Goal: Navigation & Orientation: Find specific page/section

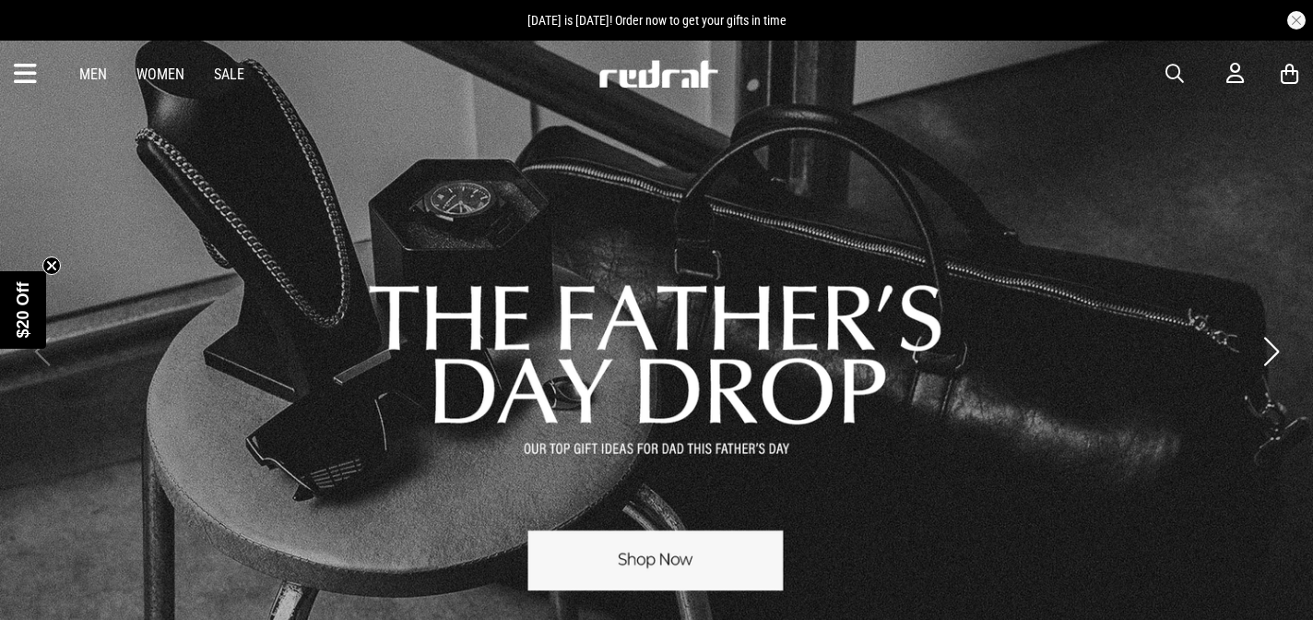
click at [34, 82] on icon at bounding box center [25, 74] width 23 height 30
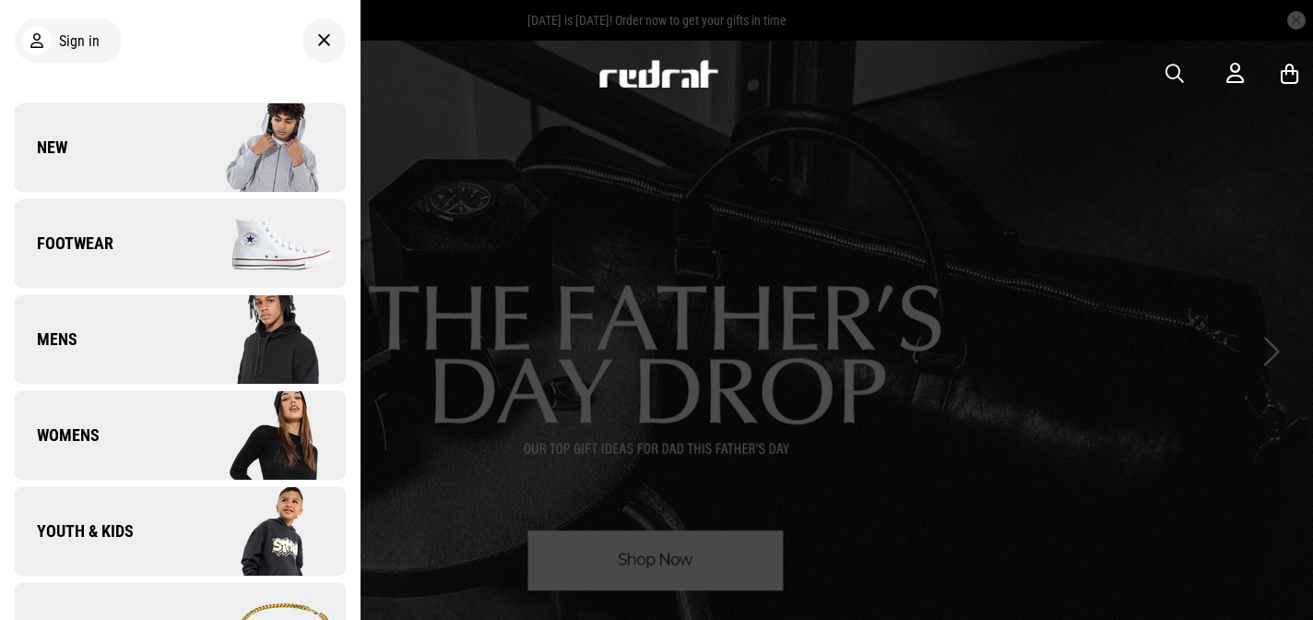
click at [74, 136] on link "New" at bounding box center [180, 147] width 331 height 89
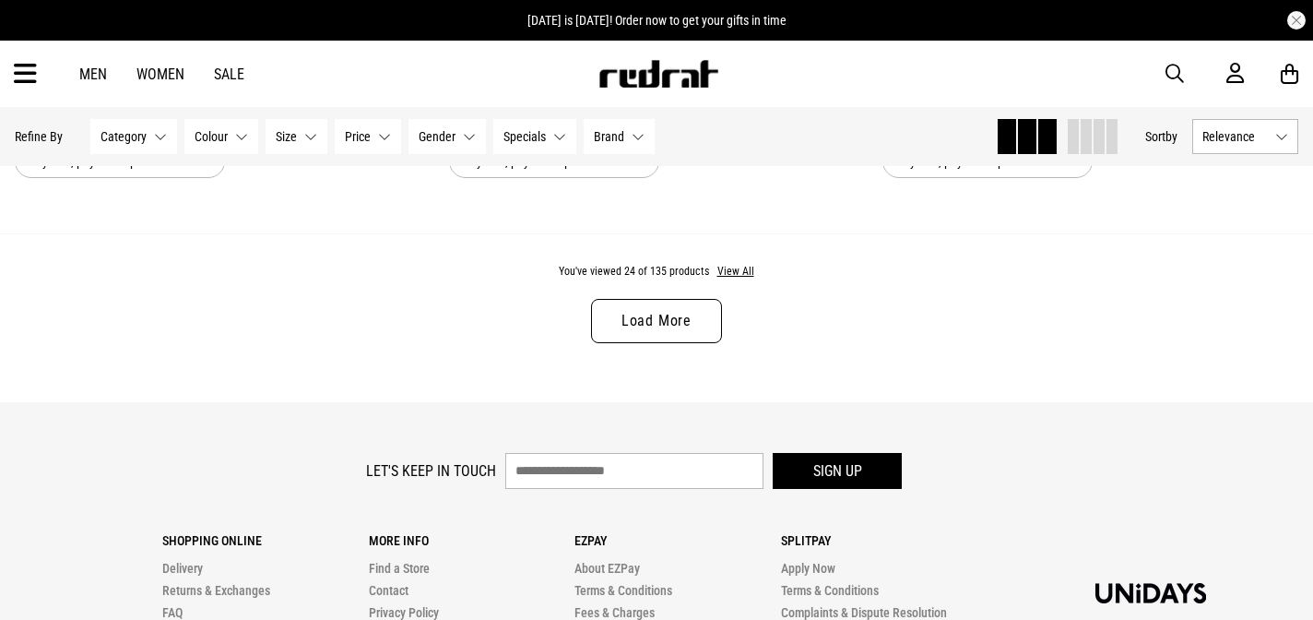
scroll to position [5855, 0]
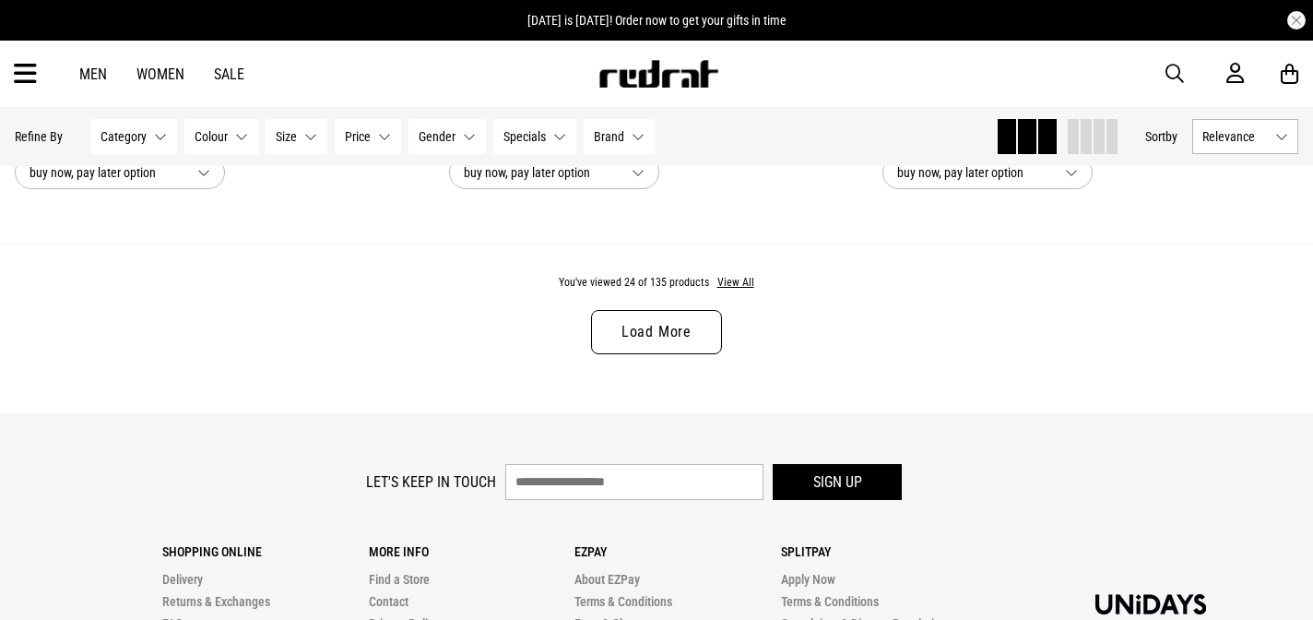
click at [678, 333] on link "Load More" at bounding box center [656, 332] width 131 height 44
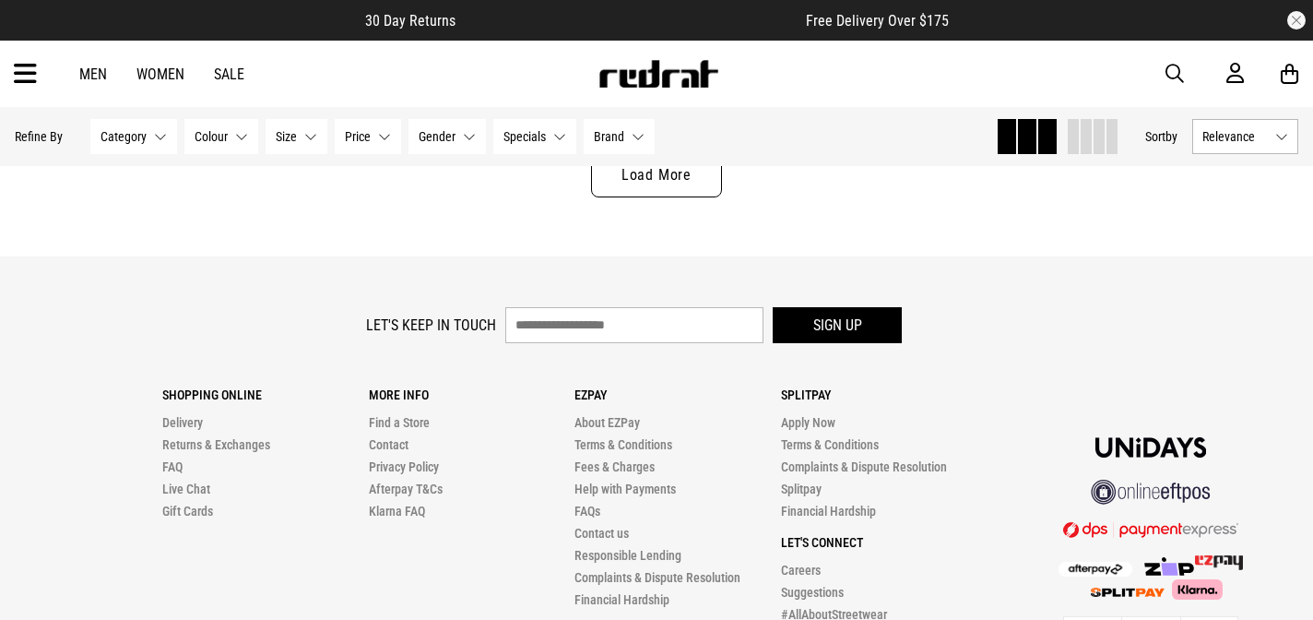
scroll to position [11936, 0]
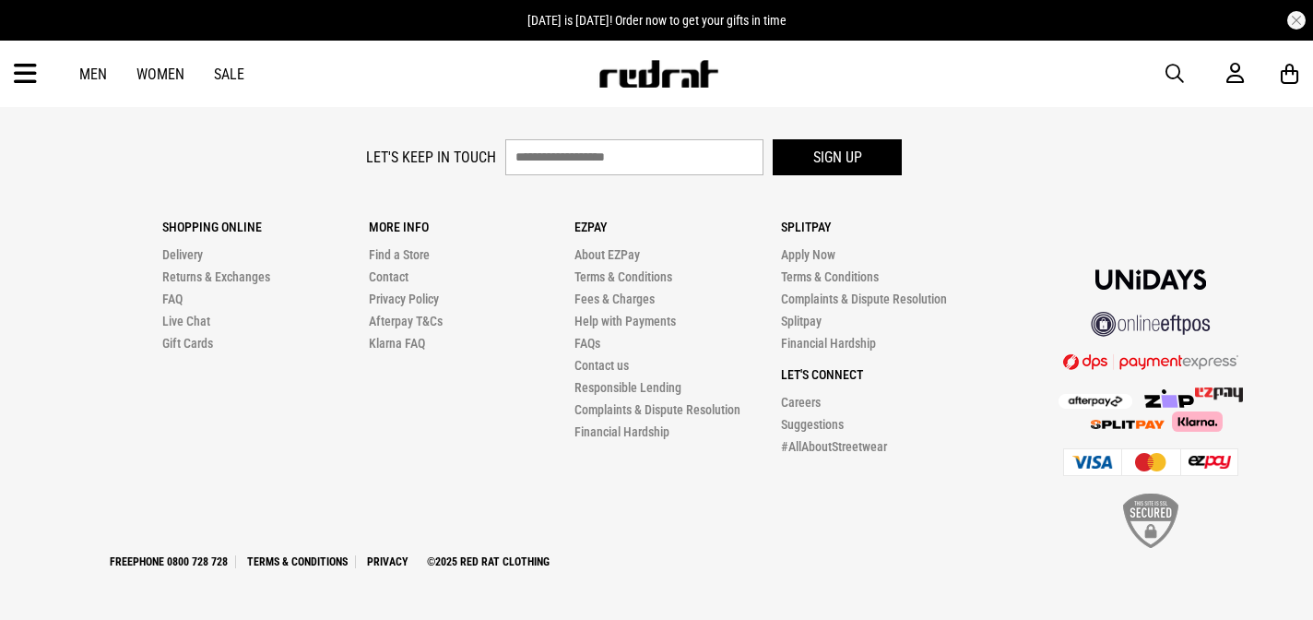
click at [21, 78] on icon at bounding box center [25, 74] width 23 height 30
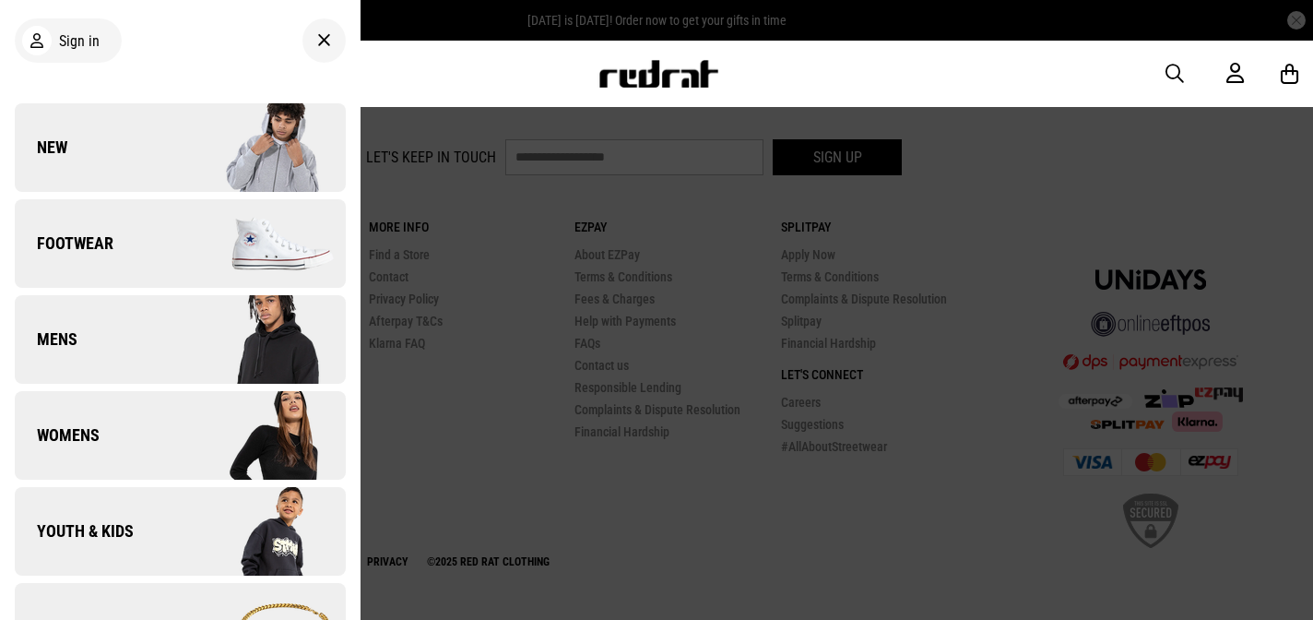
click at [159, 248] on link "Footwear" at bounding box center [180, 243] width 331 height 89
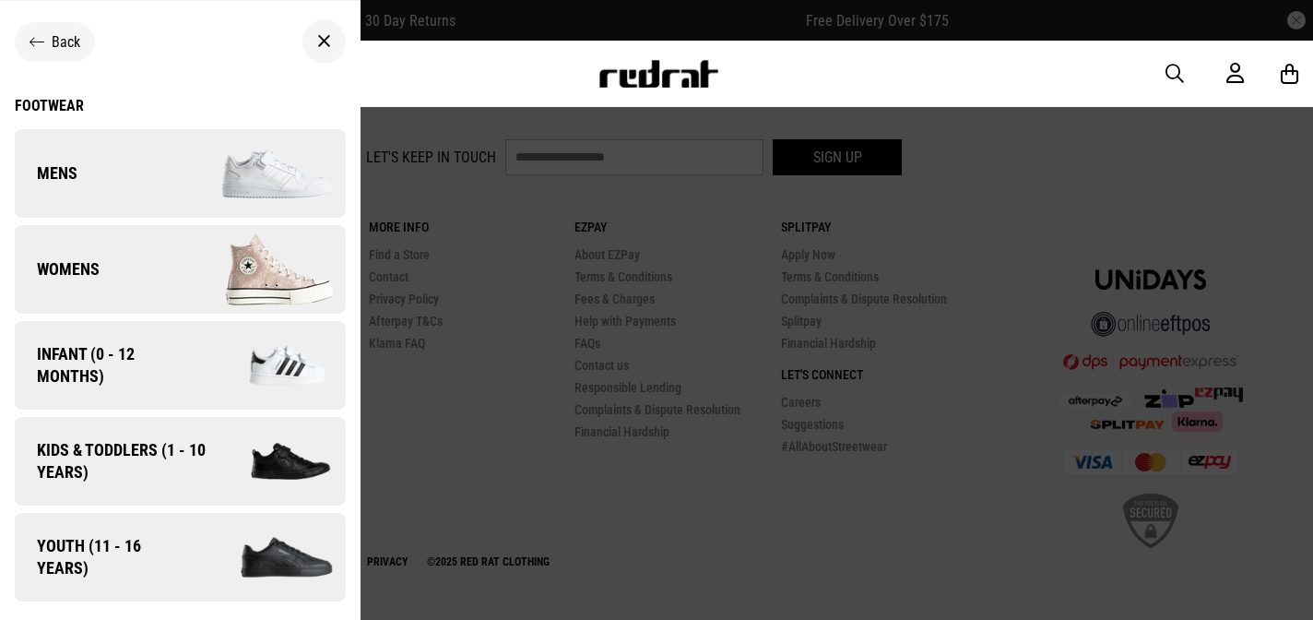
click at [67, 104] on div "Footwear" at bounding box center [180, 106] width 331 height 18
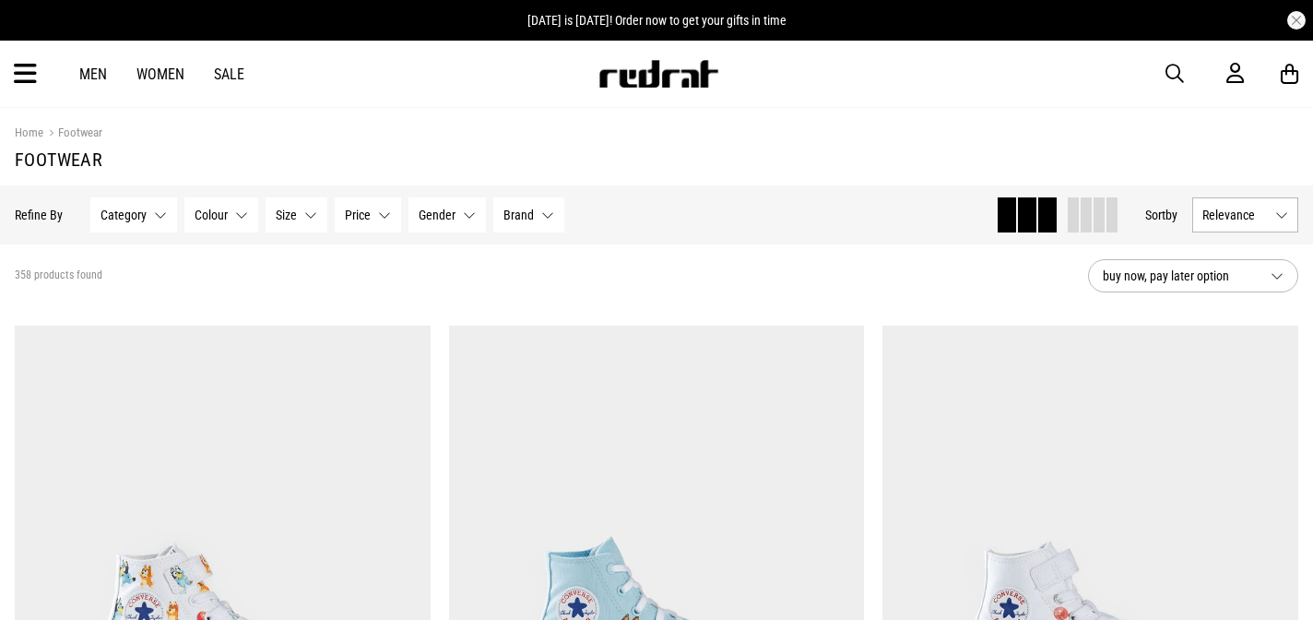
click at [1260, 225] on button "Relevance" at bounding box center [1245, 214] width 106 height 35
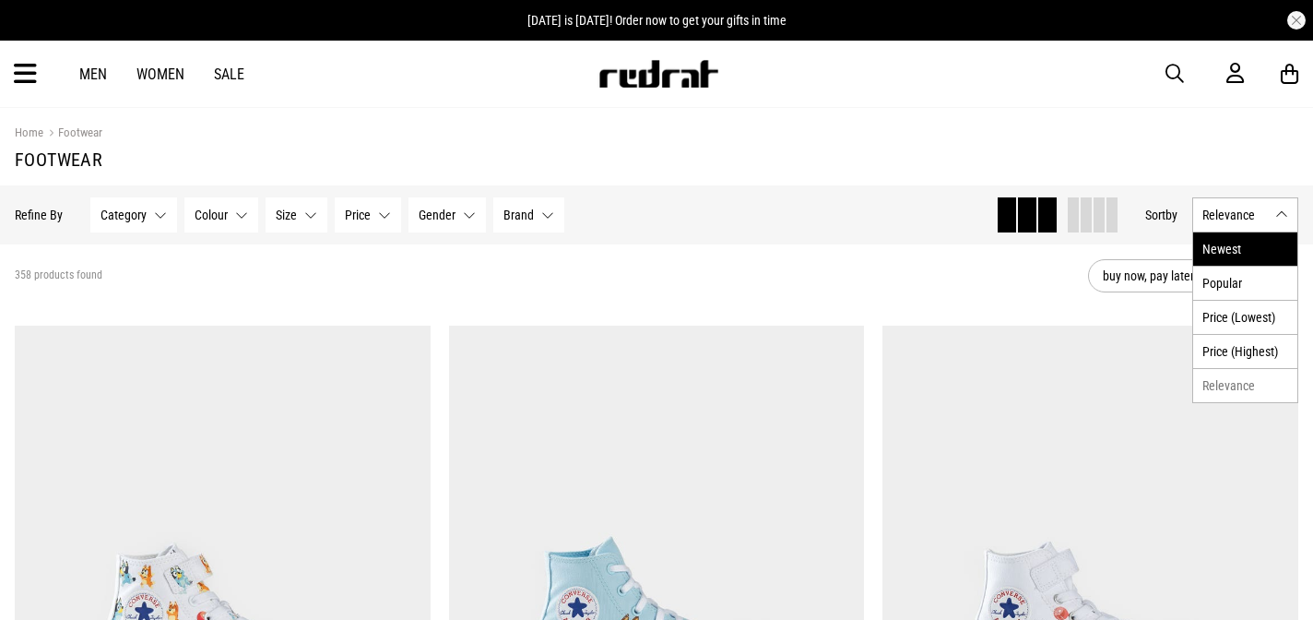
click at [1231, 254] on li "Newest" at bounding box center [1245, 248] width 104 height 33
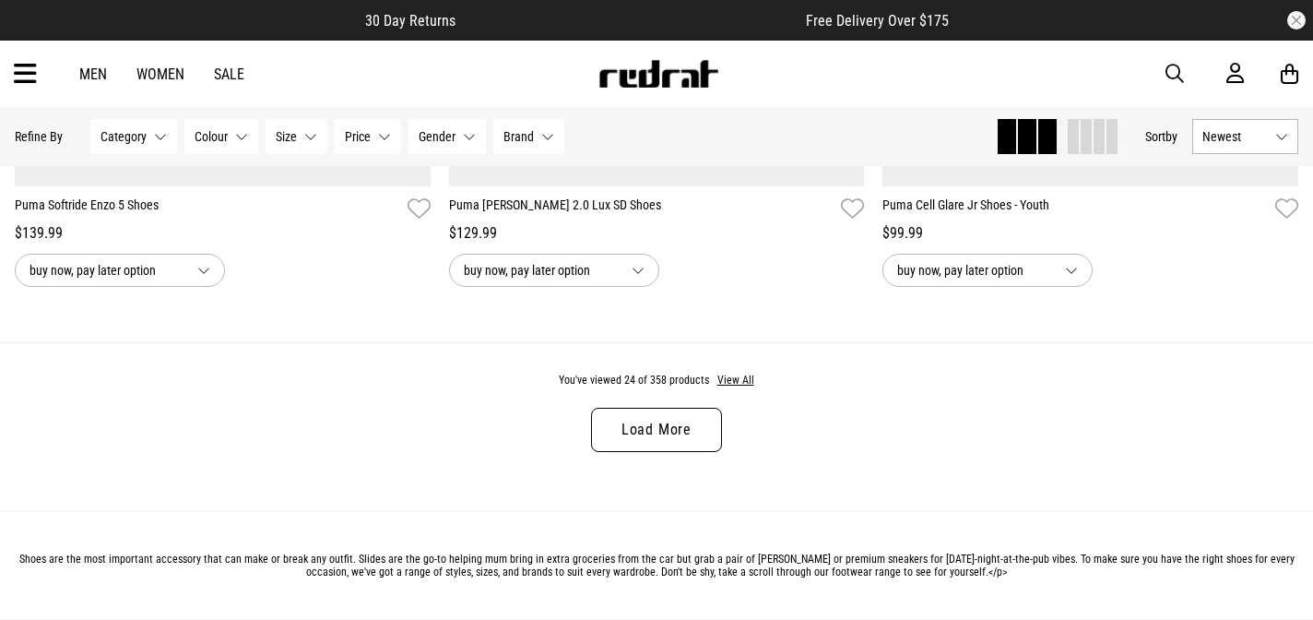
scroll to position [5777, 0]
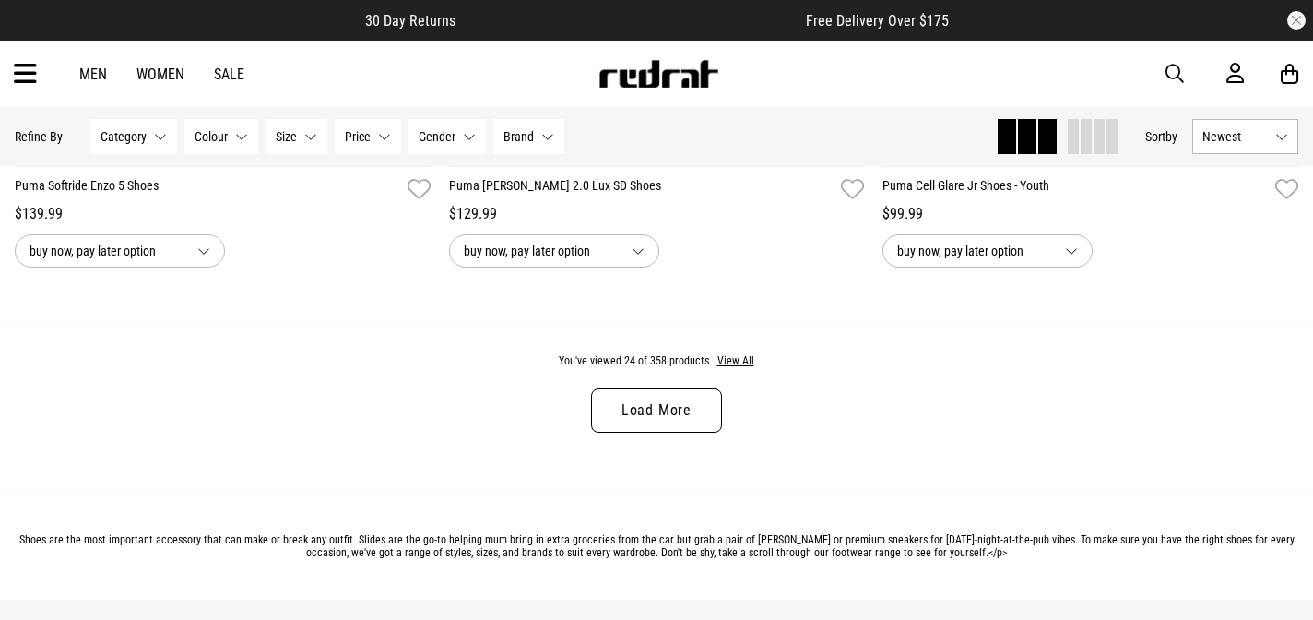
click at [667, 409] on link "Load More" at bounding box center [656, 410] width 131 height 44
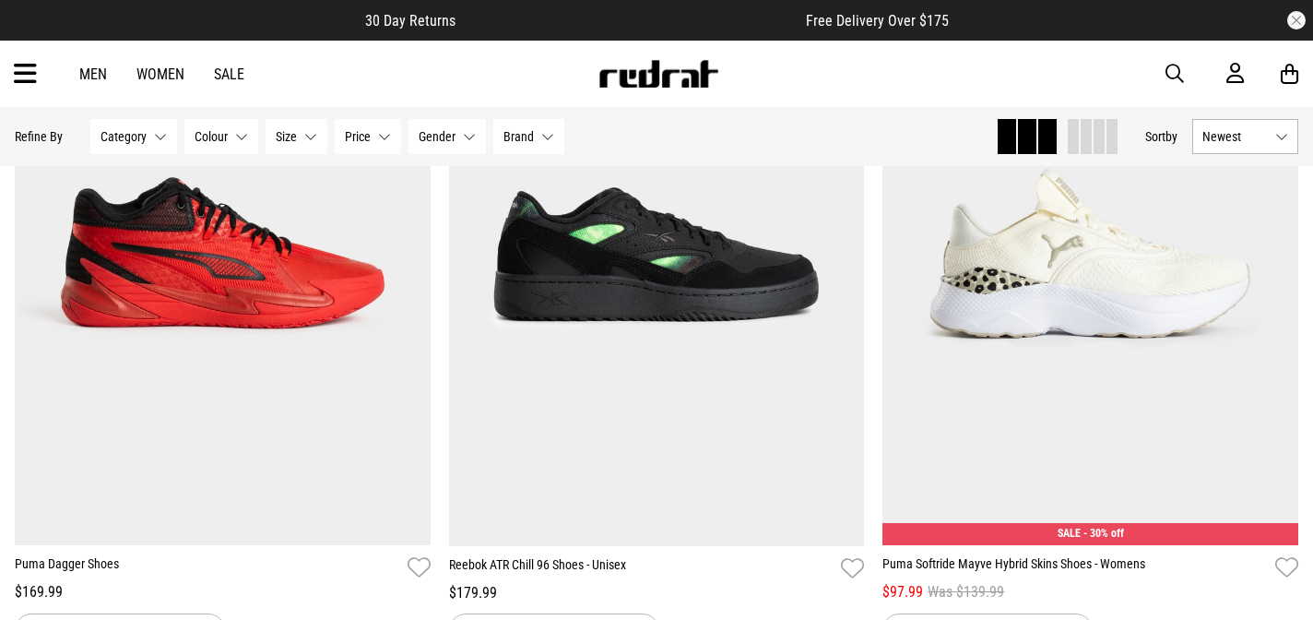
scroll to position [10427, 0]
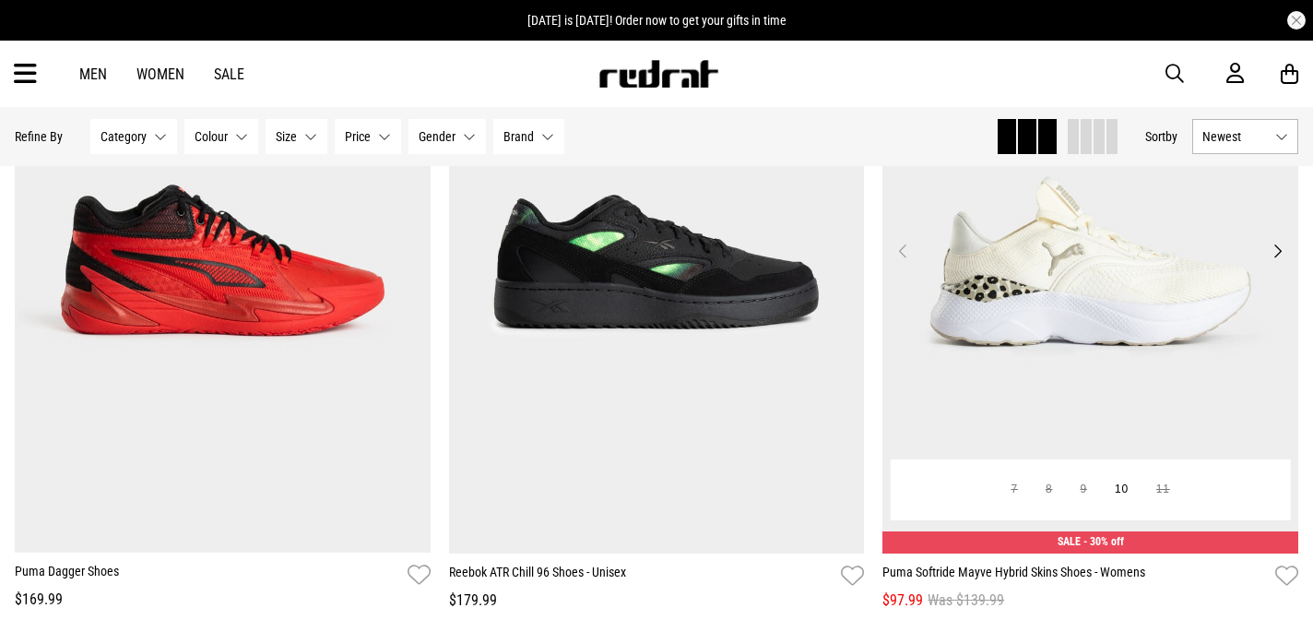
click at [1276, 248] on button "Next" at bounding box center [1277, 251] width 23 height 22
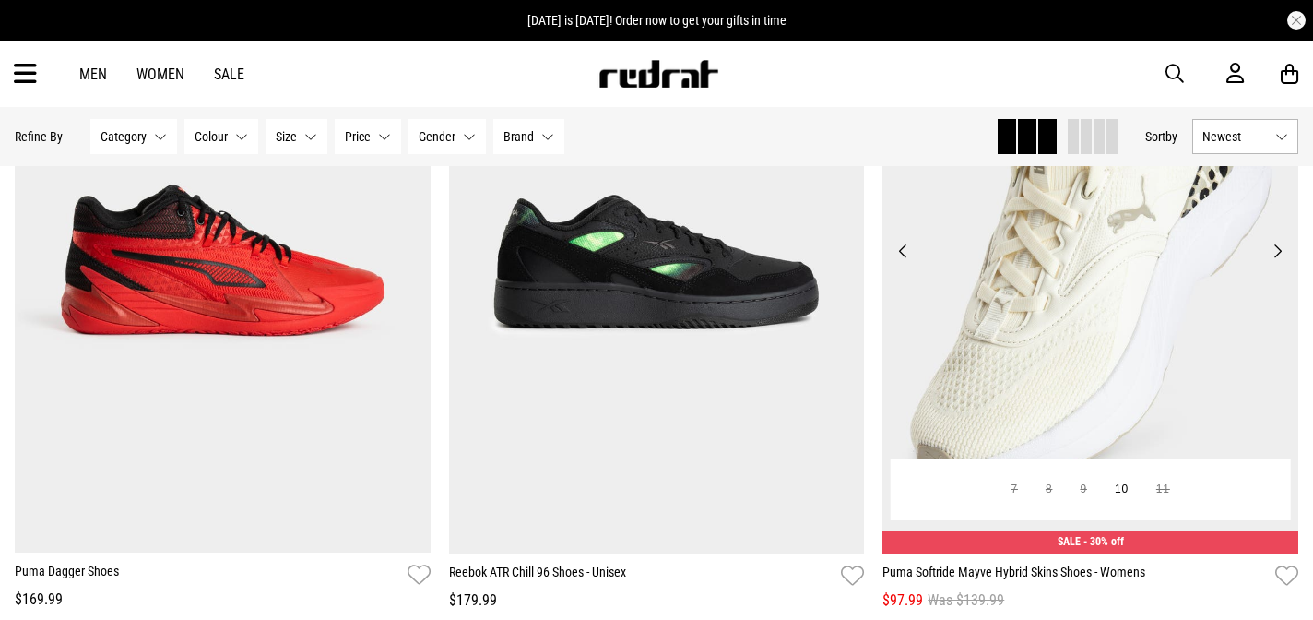
click at [1276, 248] on button "Next" at bounding box center [1277, 251] width 23 height 22
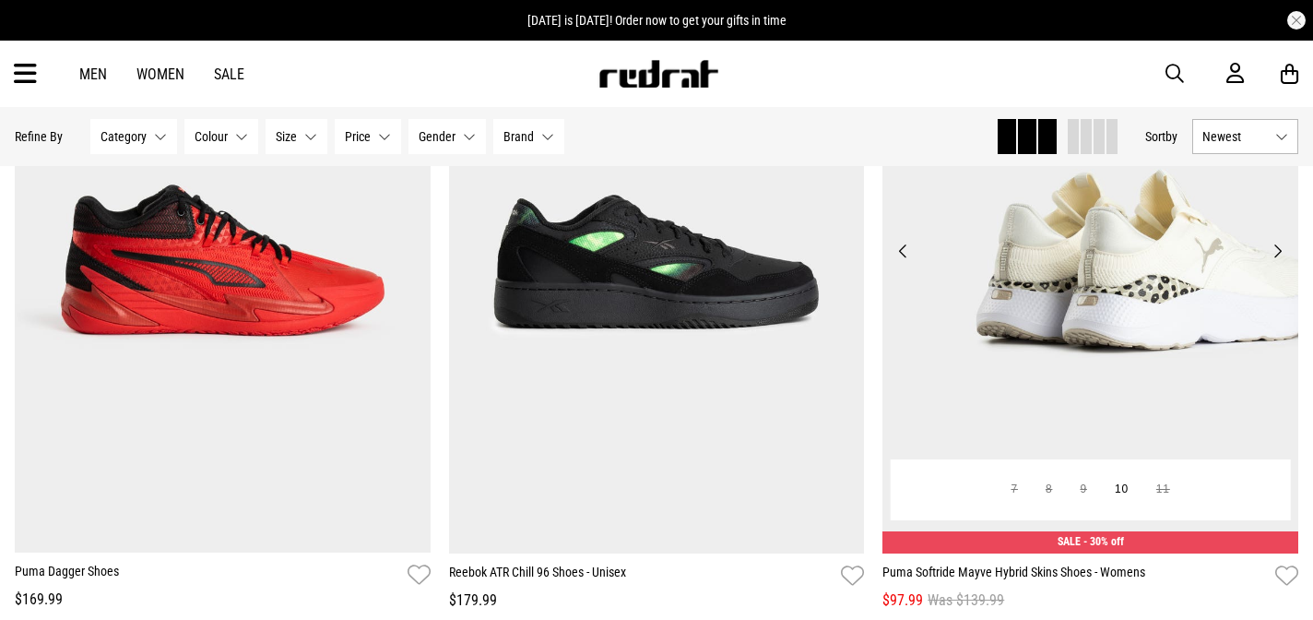
click at [1276, 248] on button "Next" at bounding box center [1277, 251] width 23 height 22
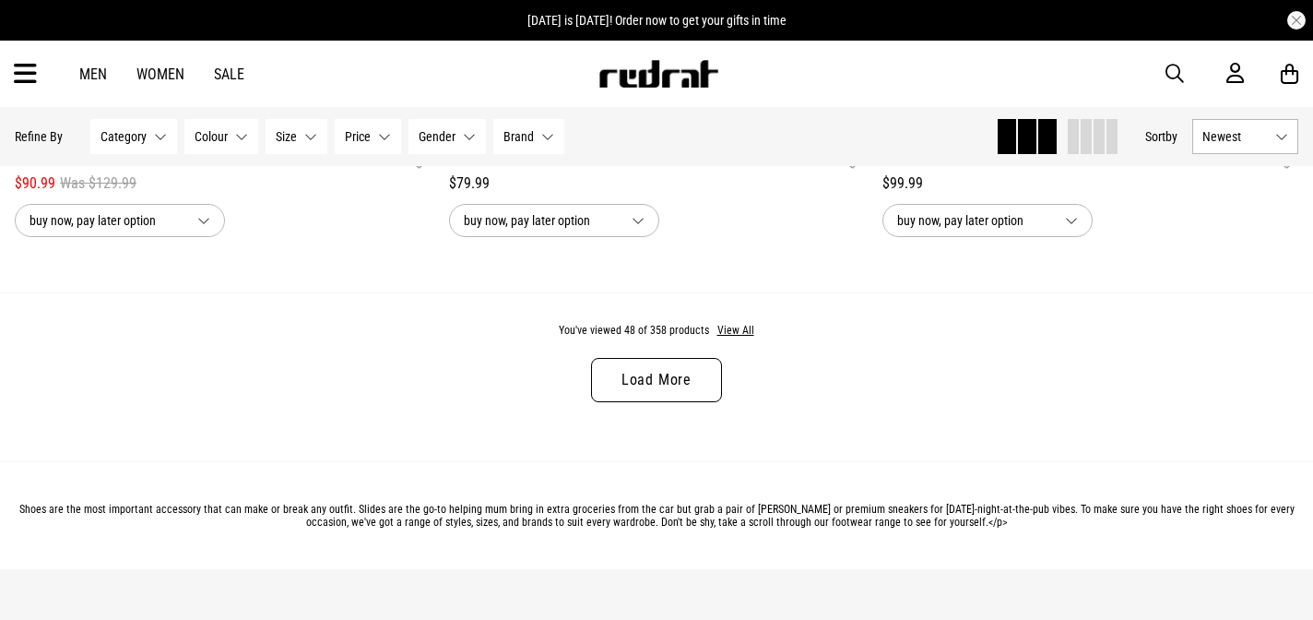
scroll to position [11582, 0]
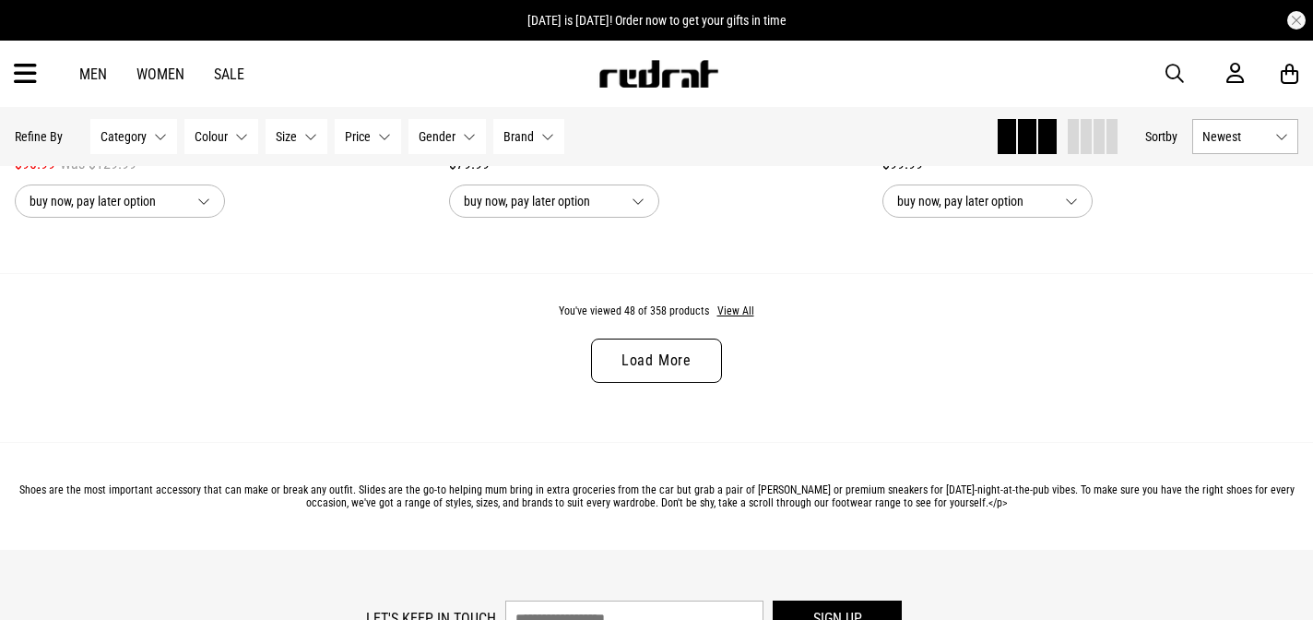
click at [679, 359] on link "Load More" at bounding box center [656, 360] width 131 height 44
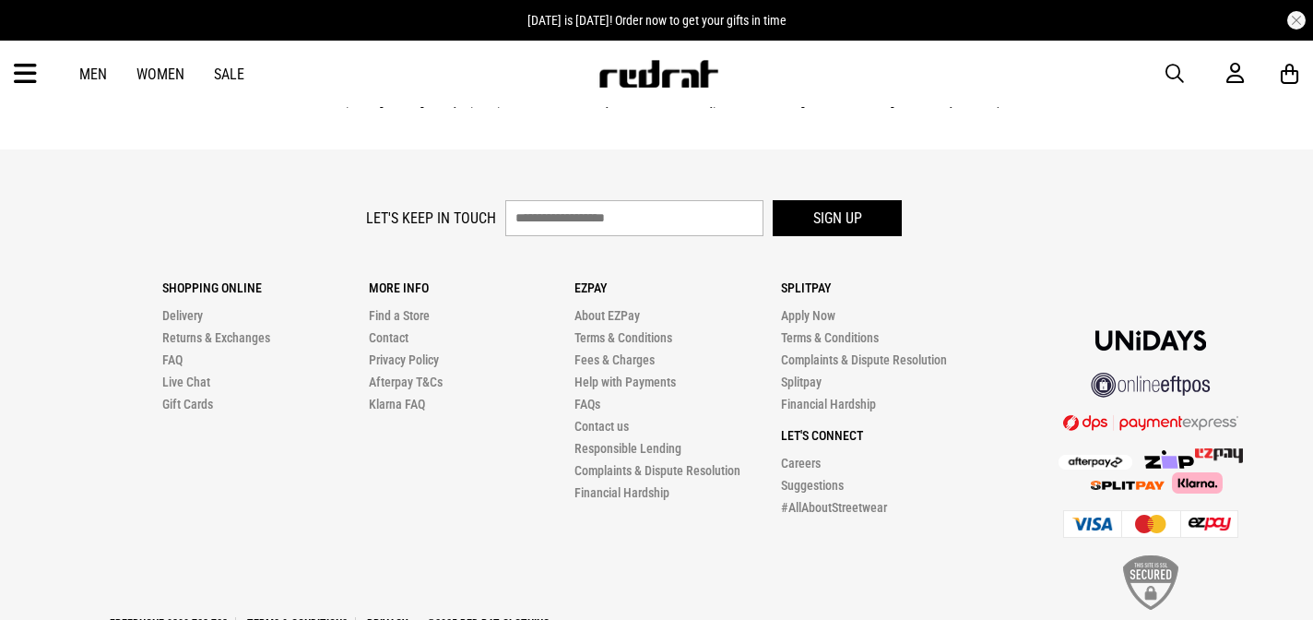
scroll to position [17752, 0]
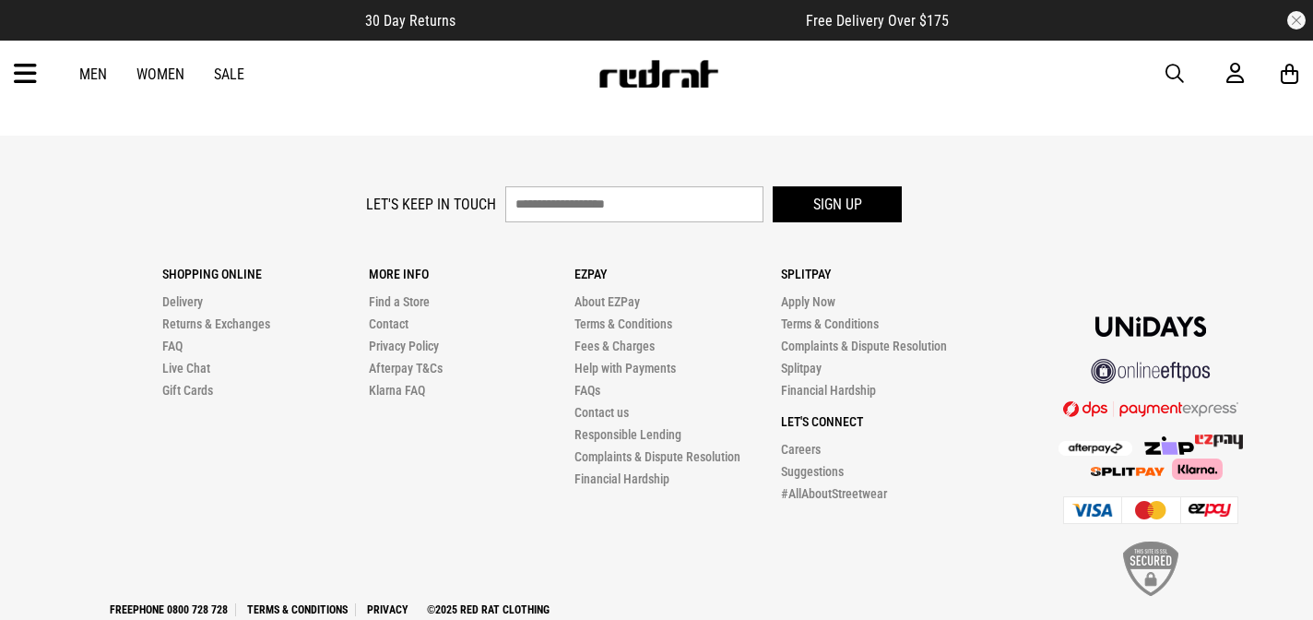
click at [632, 82] on img at bounding box center [658, 74] width 122 height 28
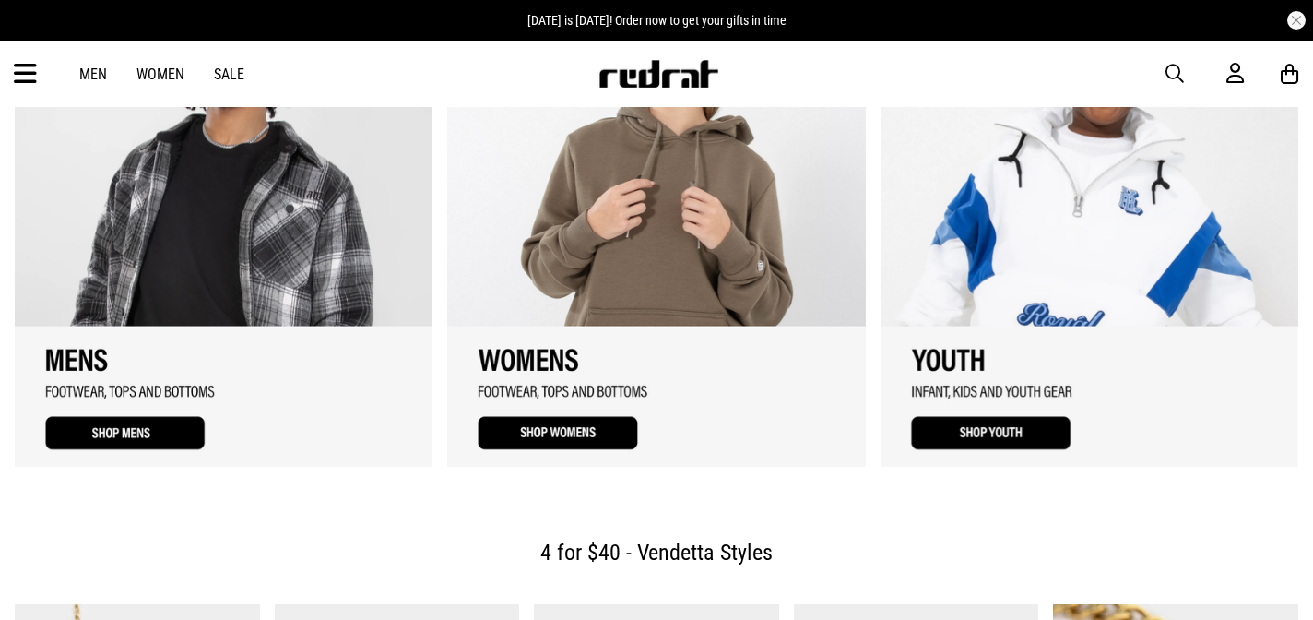
scroll to position [2059, 0]
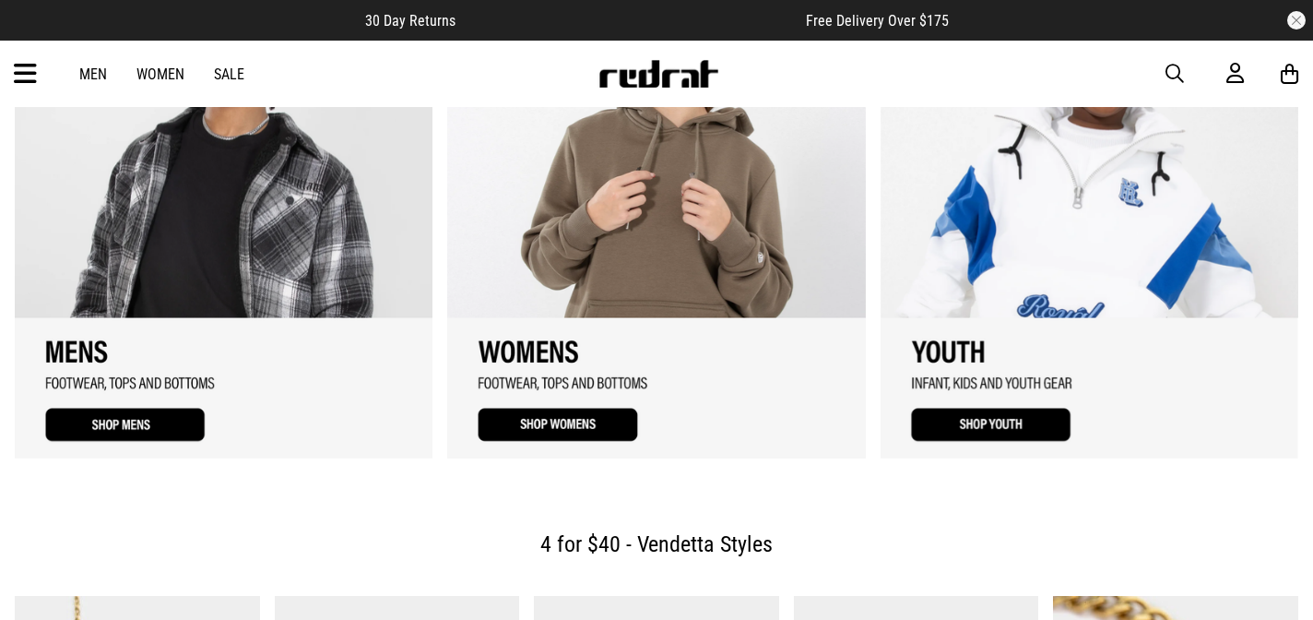
click at [236, 74] on link "Sale" at bounding box center [229, 74] width 30 height 18
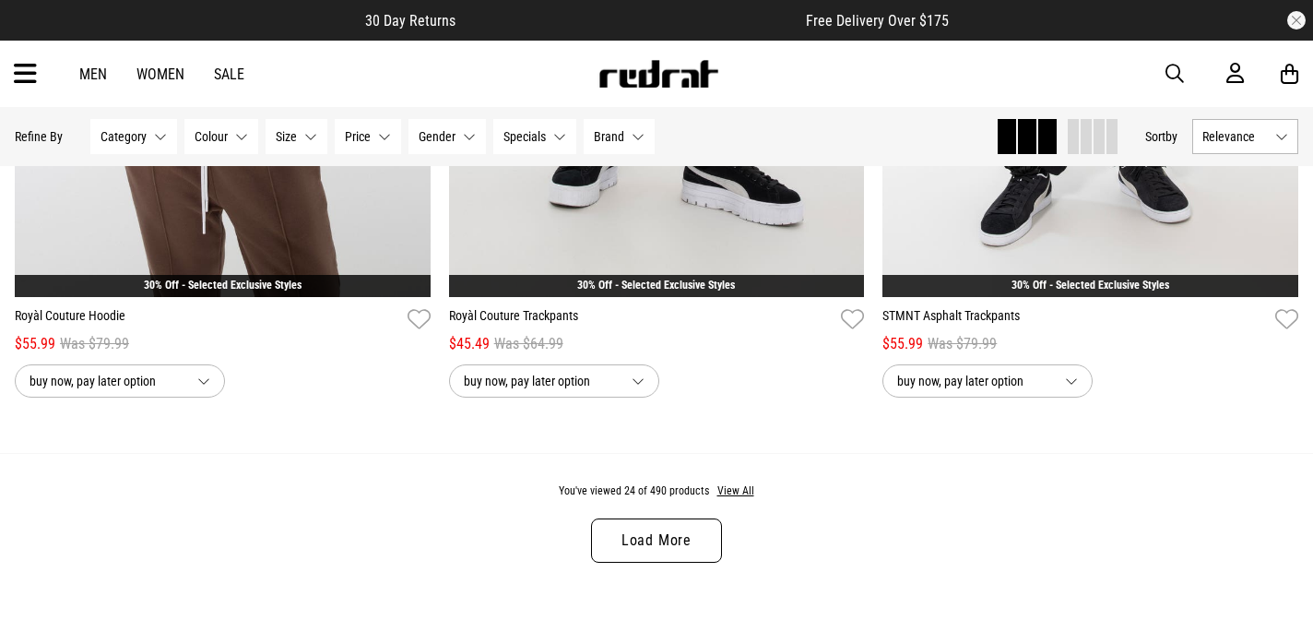
scroll to position [5690, 0]
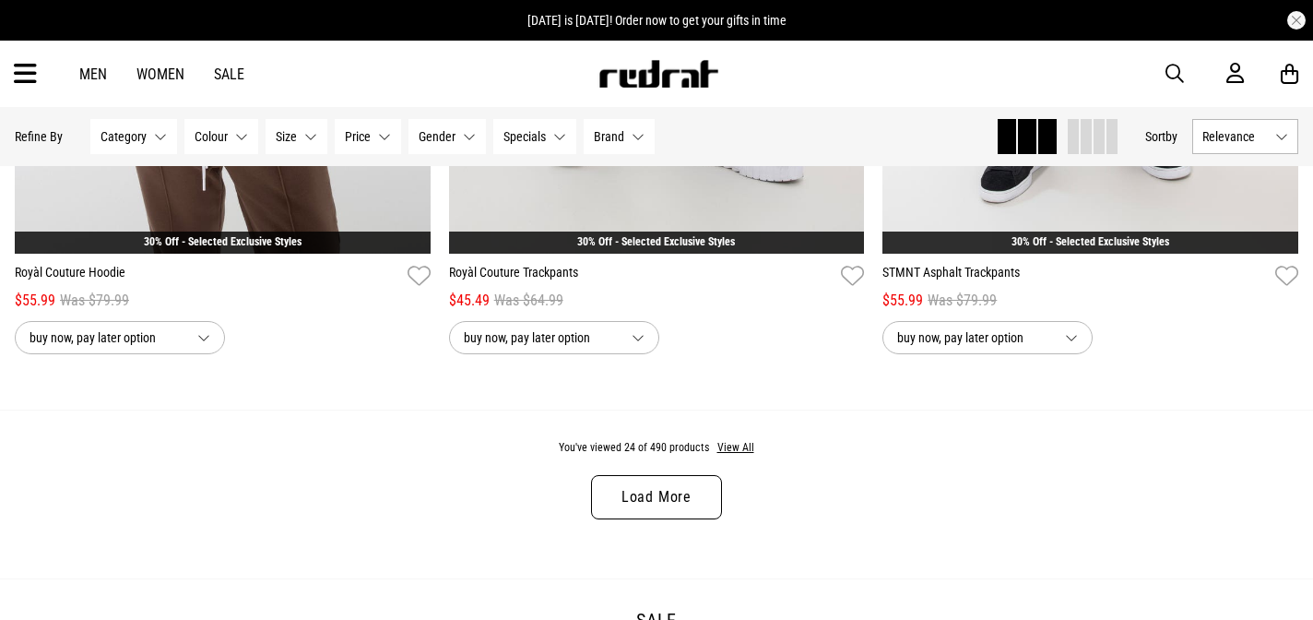
click at [703, 502] on link "Load More" at bounding box center [656, 497] width 131 height 44
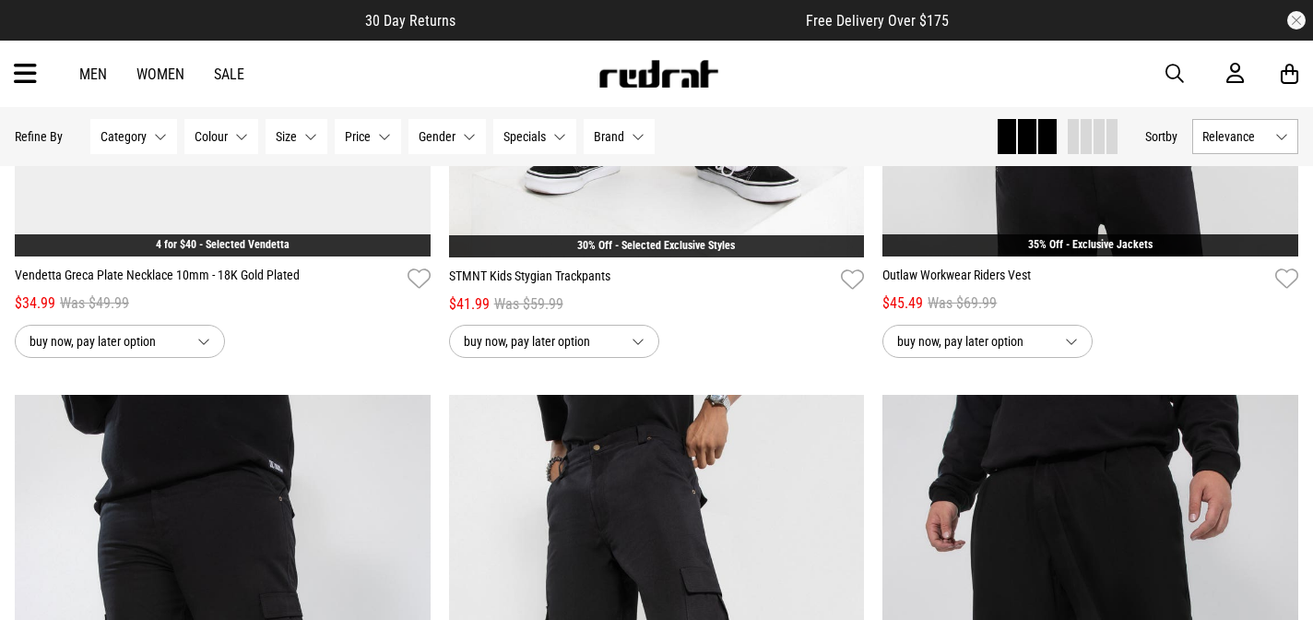
scroll to position [10740, 0]
